Goal: Task Accomplishment & Management: Manage account settings

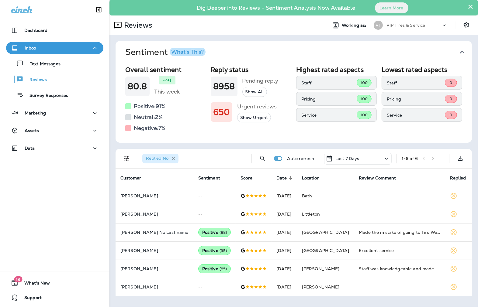
click at [175, 159] on icon "button" at bounding box center [173, 158] width 5 height 5
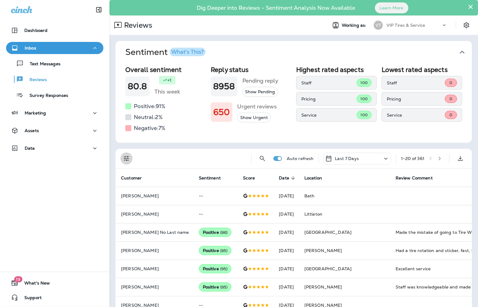
click at [128, 158] on icon "Filters" at bounding box center [126, 158] width 7 height 7
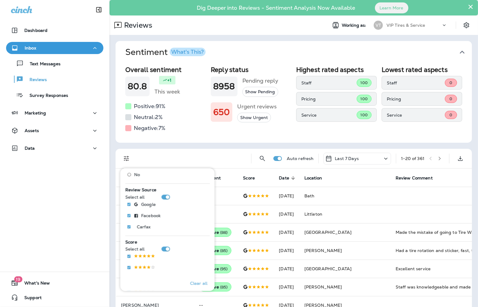
scroll to position [101, 0]
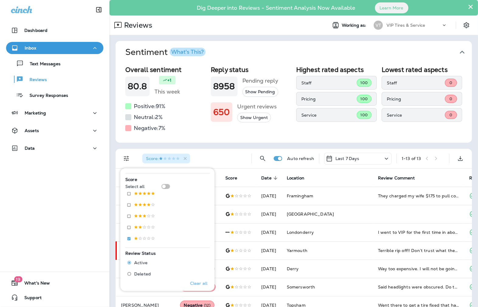
click at [216, 149] on div "Score :" at bounding box center [191, 158] width 109 height 19
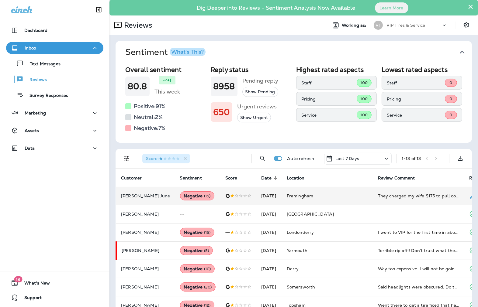
click at [142, 196] on p "[PERSON_NAME] June" at bounding box center [145, 196] width 49 height 5
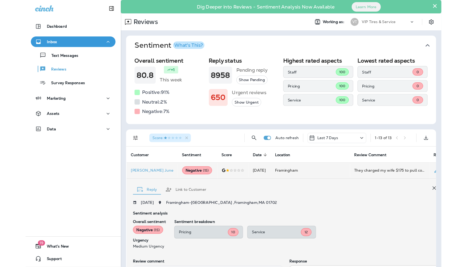
scroll to position [83, 0]
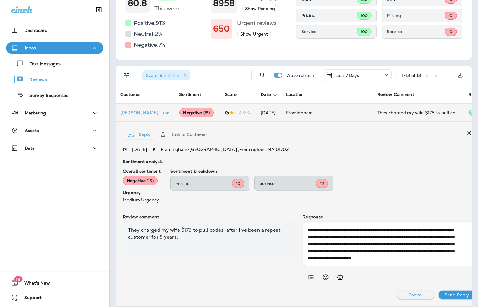
click at [247, 157] on div "**********" at bounding box center [299, 223] width 352 height 152
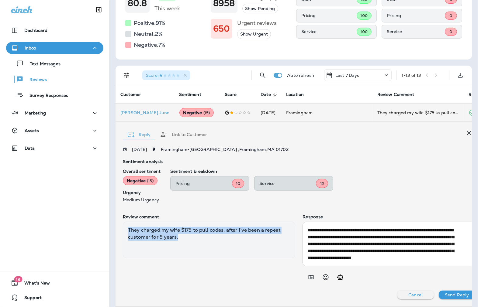
drag, startPoint x: 195, startPoint y: 235, endPoint x: 125, endPoint y: 224, distance: 70.4
click at [125, 224] on div "They charged my wife $175 to pull codes, after I’ve been a repeat customer for …" at bounding box center [209, 240] width 172 height 36
copy div "They charged my wife $175 to pull codes, after I’ve been a repeat customer for …"
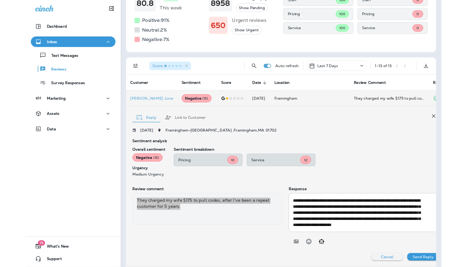
scroll to position [0, 1]
